Goal: Task Accomplishment & Management: Manage account settings

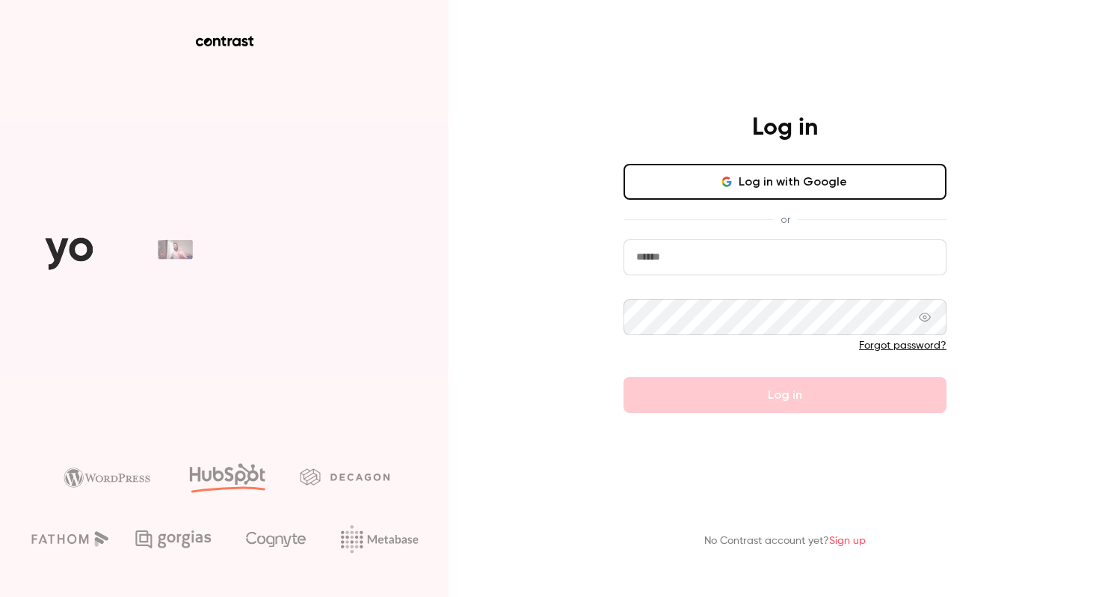
type input "**********"
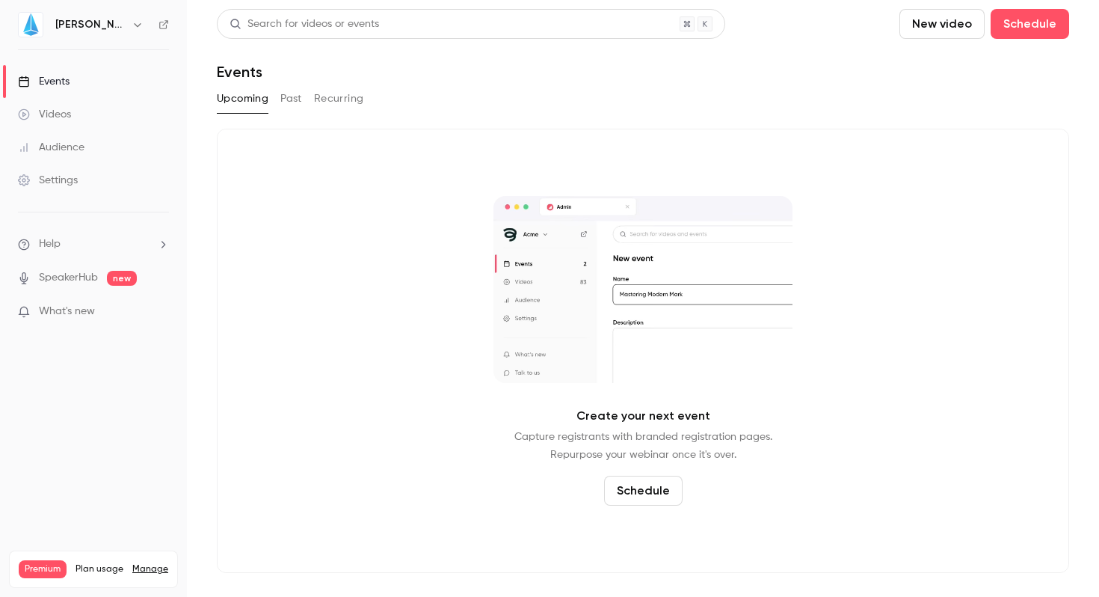
click at [65, 179] on div "Settings" at bounding box center [48, 180] width 60 height 15
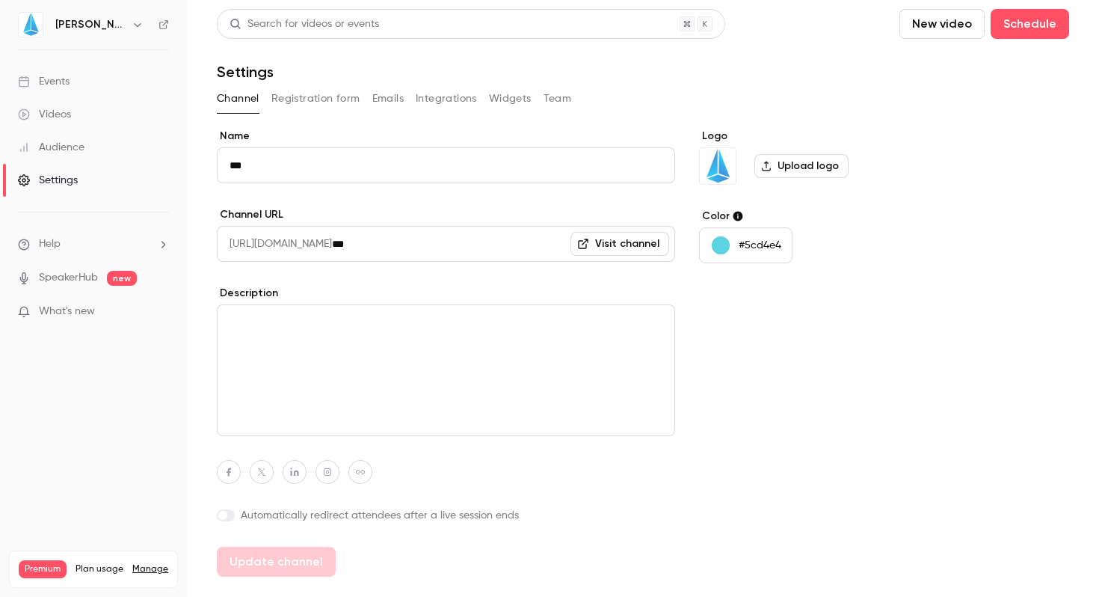
click at [57, 76] on div "Events" at bounding box center [44, 81] width 52 height 15
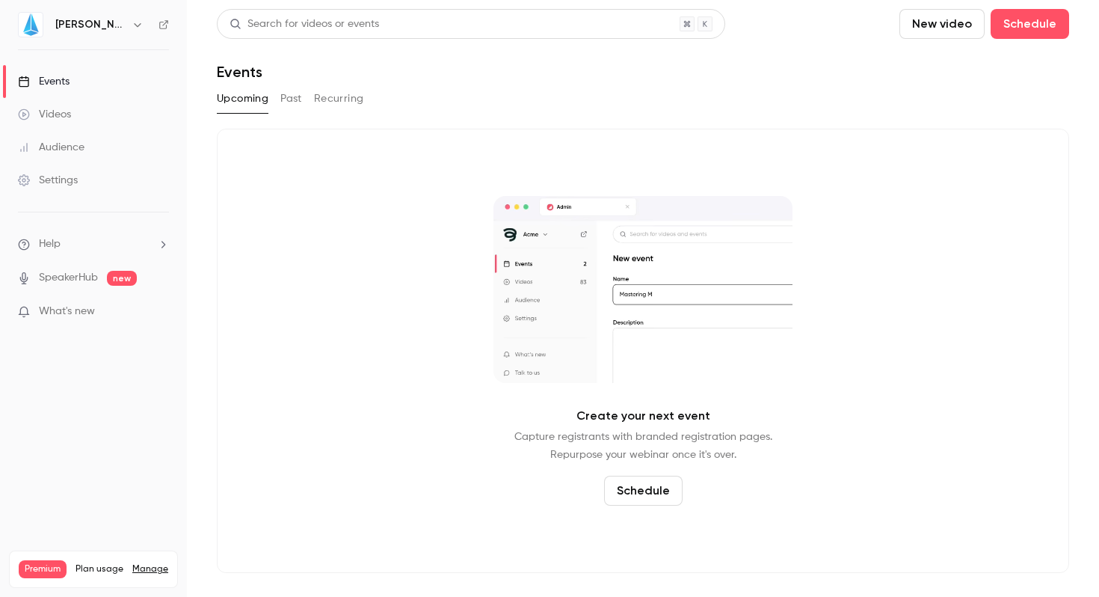
click at [68, 33] on div "[PERSON_NAME]" at bounding box center [100, 25] width 91 height 18
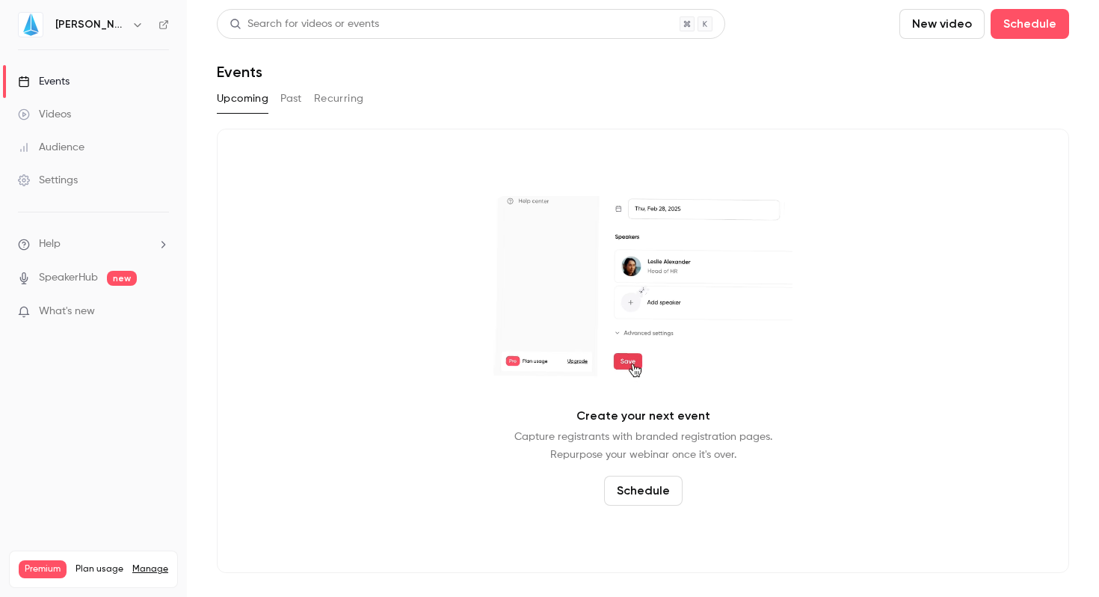
click at [129, 20] on button "button" at bounding box center [138, 25] width 18 height 18
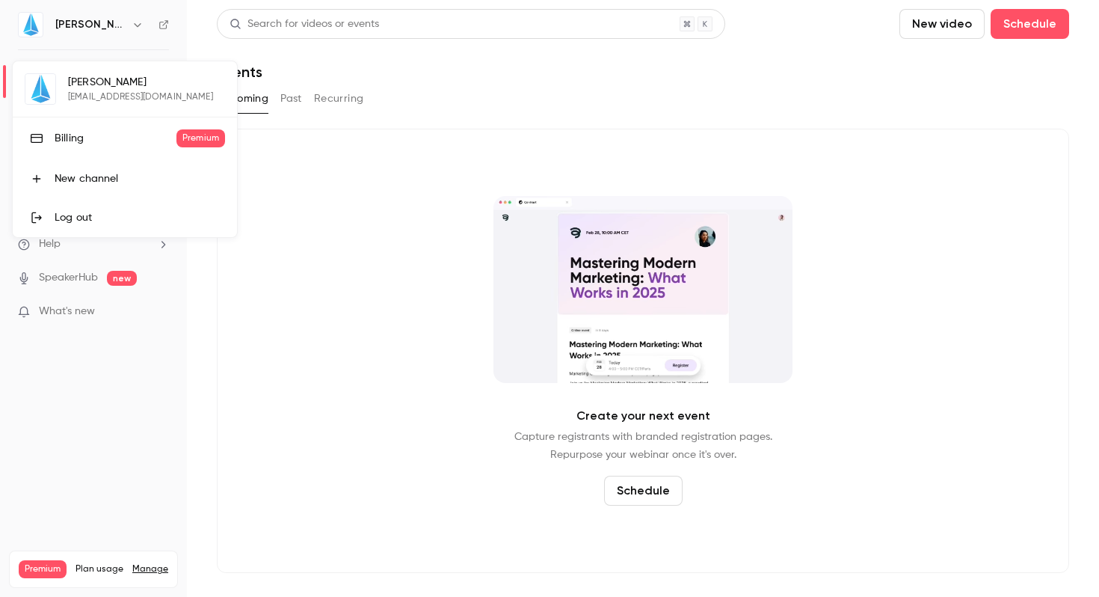
click at [120, 143] on div "Billing" at bounding box center [116, 138] width 122 height 15
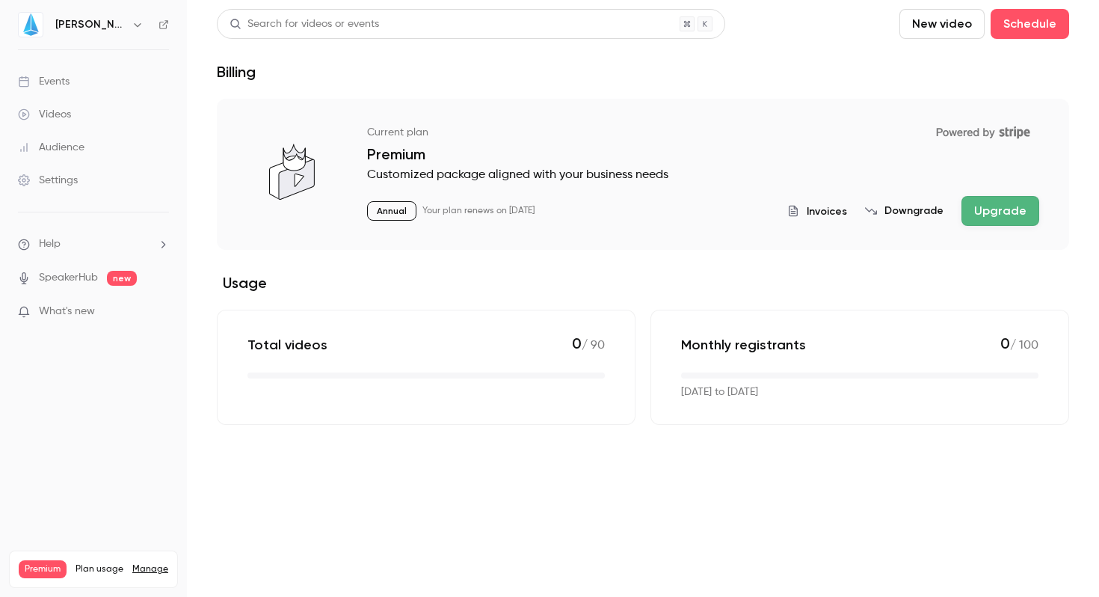
click at [50, 176] on div "Settings" at bounding box center [48, 180] width 60 height 15
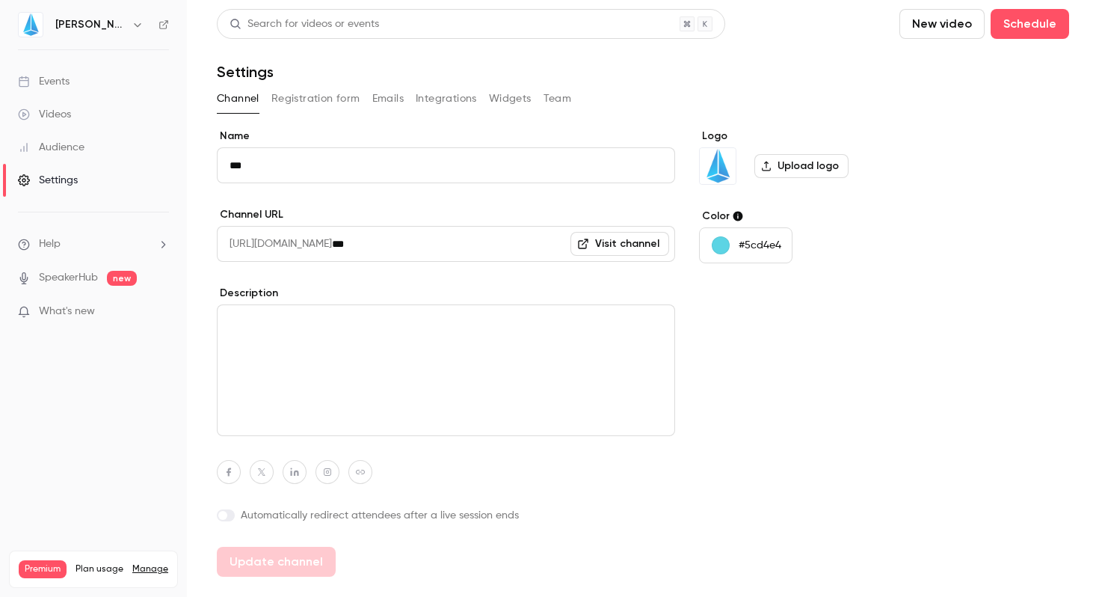
click at [316, 99] on button "Registration form" at bounding box center [315, 99] width 89 height 24
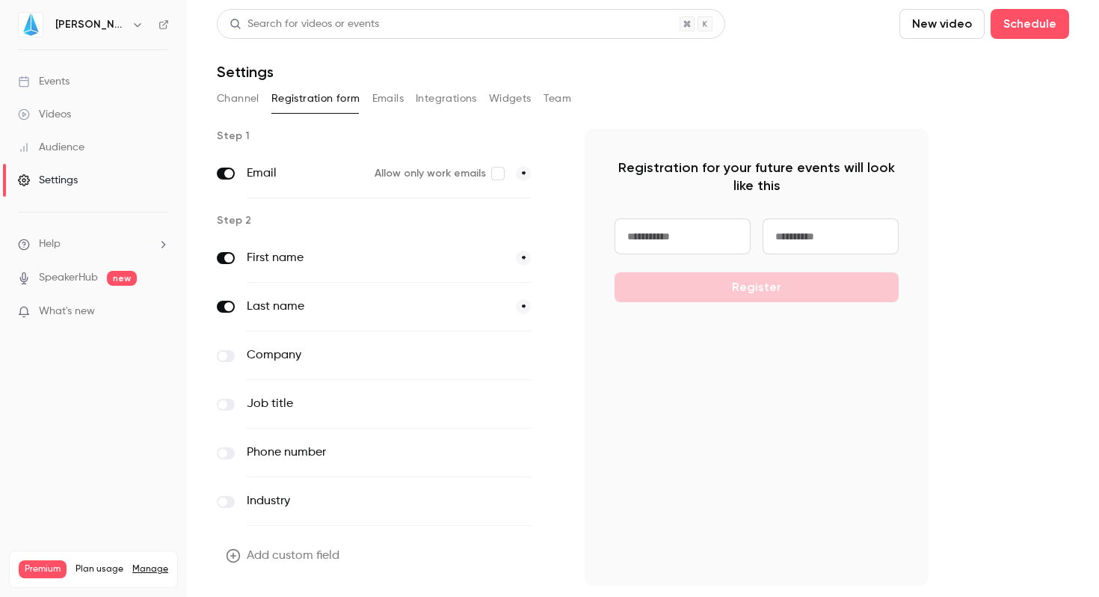
scroll to position [43, 0]
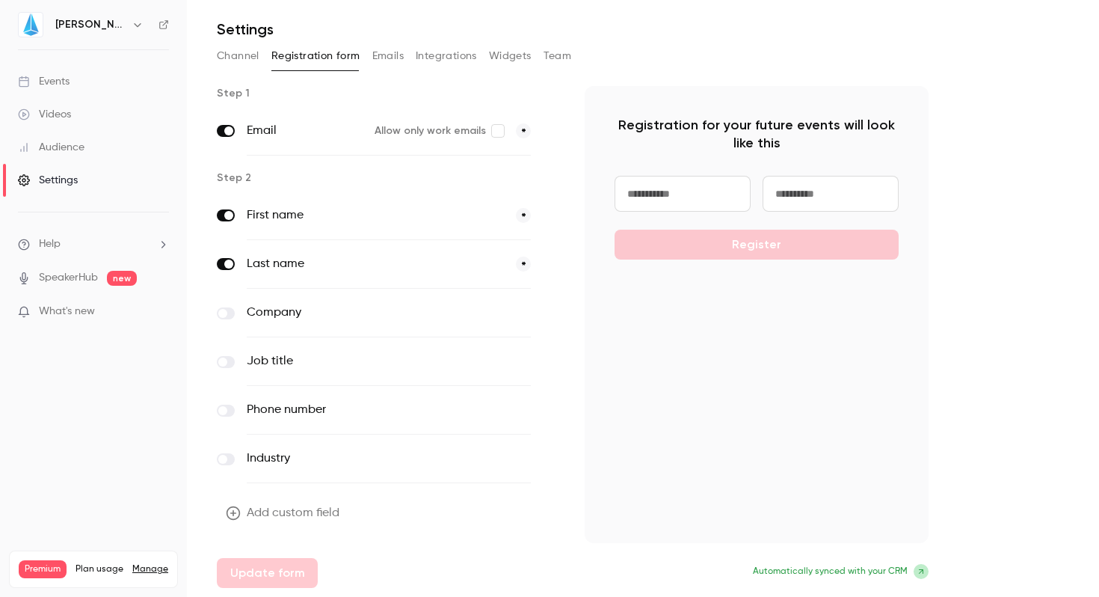
click at [52, 140] on div "Audience" at bounding box center [51, 147] width 67 height 15
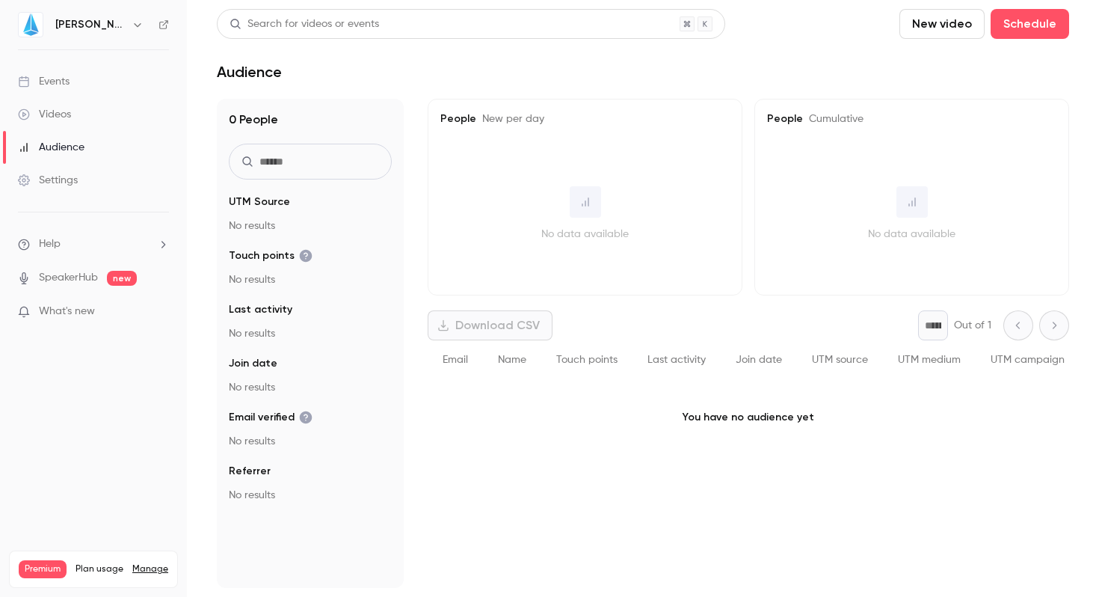
click at [49, 174] on div "Settings" at bounding box center [48, 180] width 60 height 15
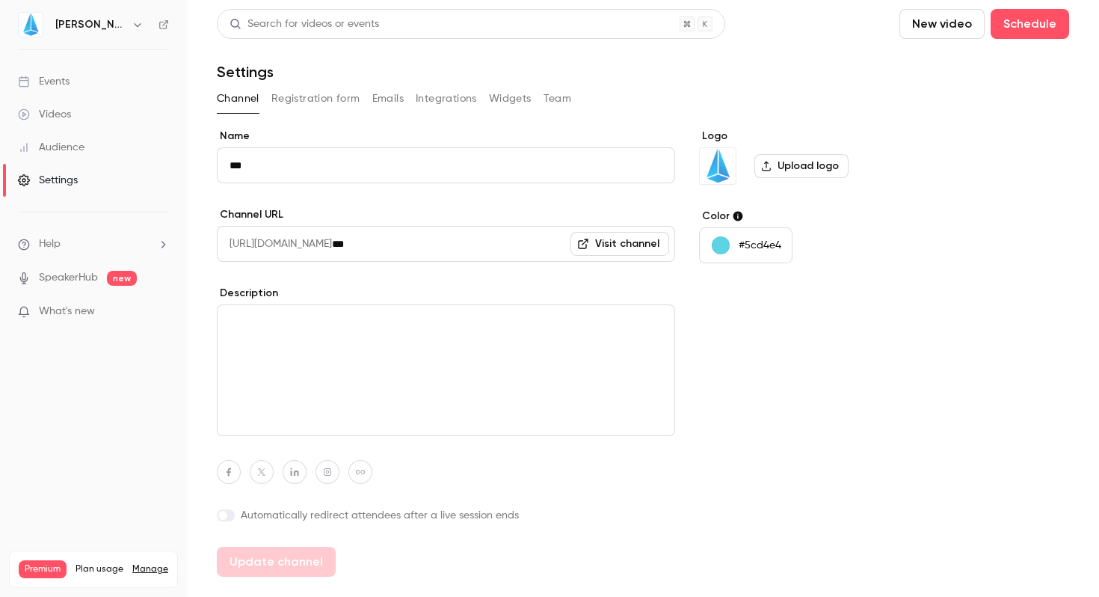
click at [438, 94] on button "Integrations" at bounding box center [446, 99] width 61 height 24
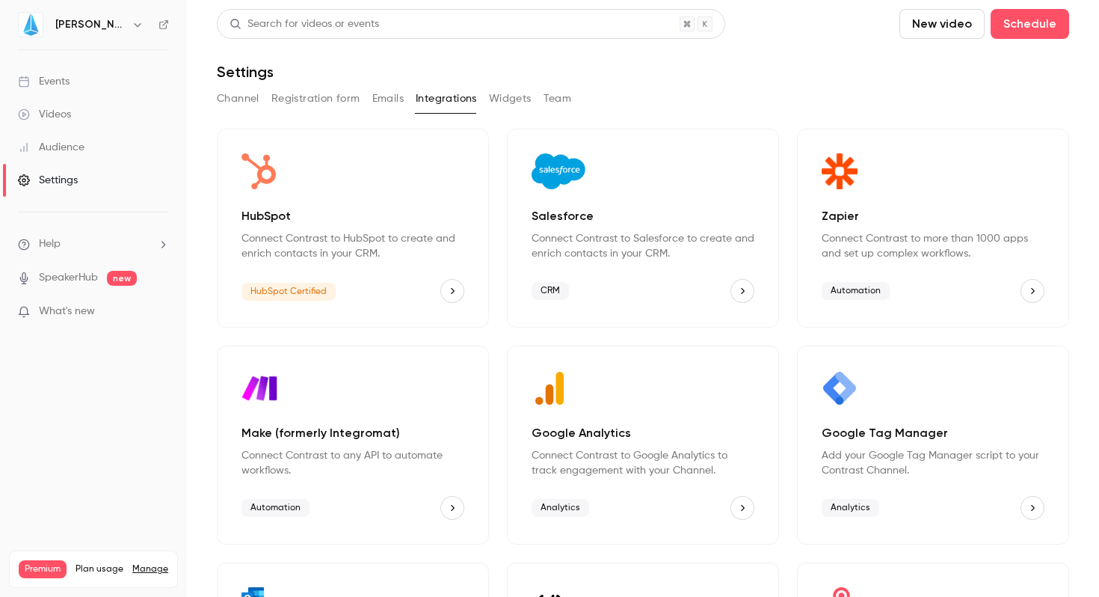
click at [449, 290] on icon "HubSpot" at bounding box center [452, 291] width 10 height 10
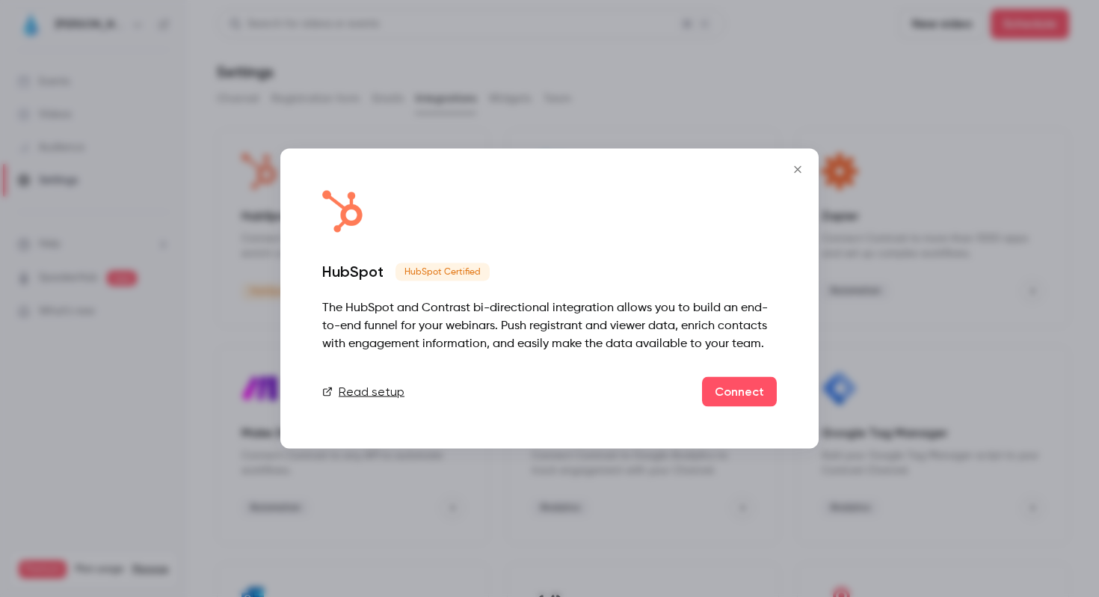
click at [800, 164] on icon "Close" at bounding box center [798, 170] width 18 height 12
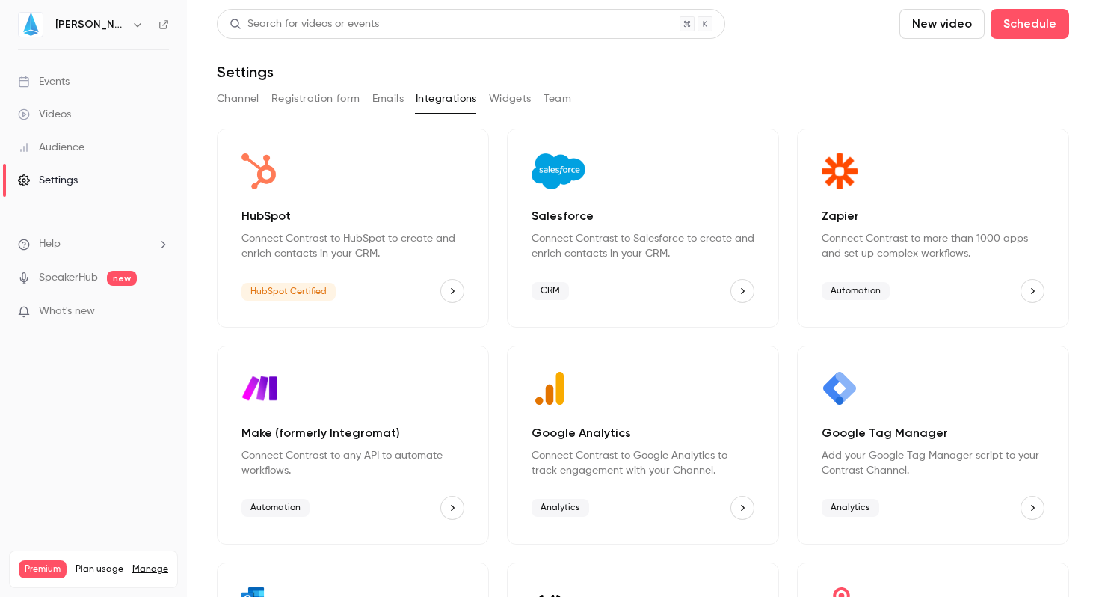
click at [497, 94] on button "Widgets" at bounding box center [510, 99] width 43 height 24
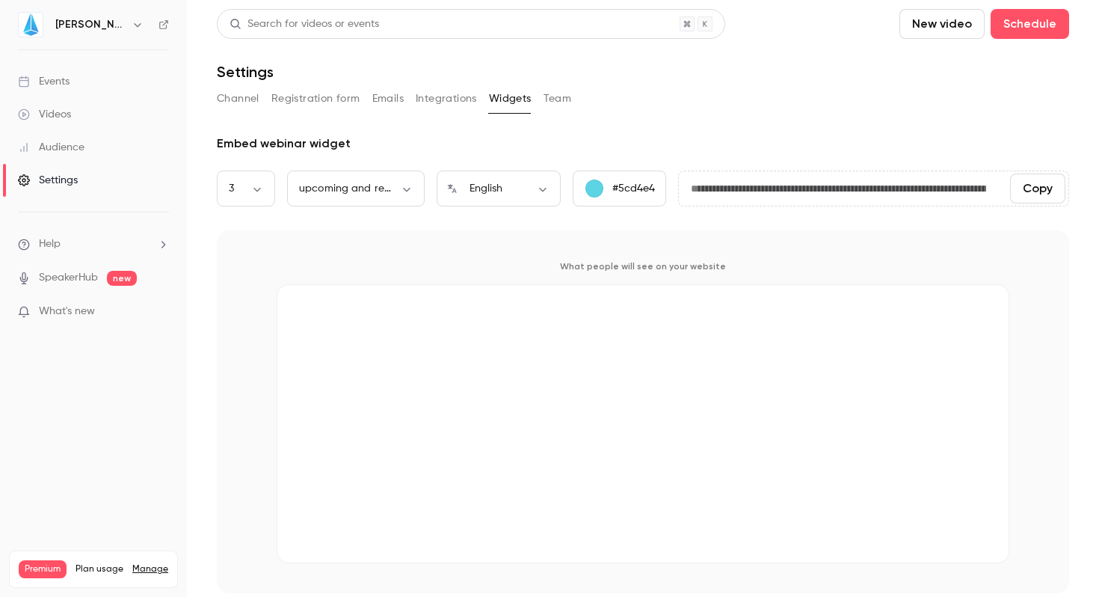
click at [456, 82] on div "**********" at bounding box center [643, 301] width 852 height 584
click at [456, 93] on button "Integrations" at bounding box center [446, 99] width 61 height 24
